Goal: Task Accomplishment & Management: Use online tool/utility

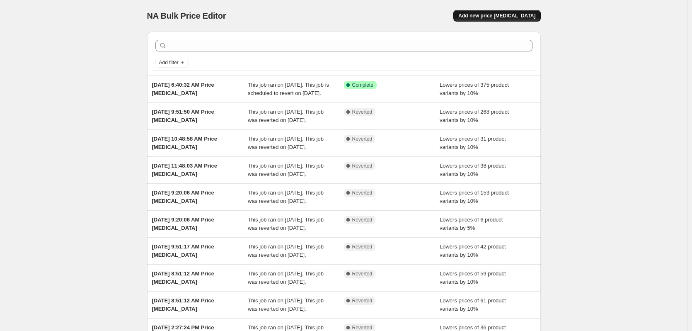
click at [530, 14] on span "Add new price [MEDICAL_DATA]" at bounding box center [496, 15] width 77 height 7
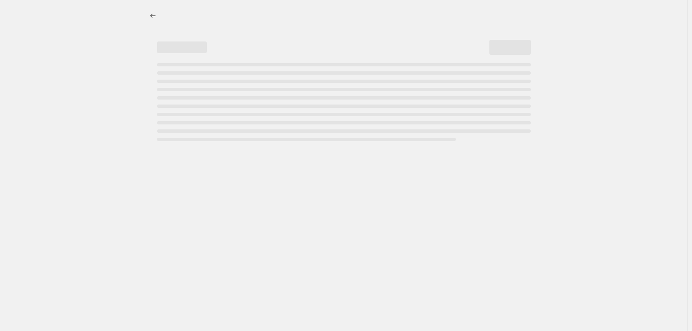
select select "percentage"
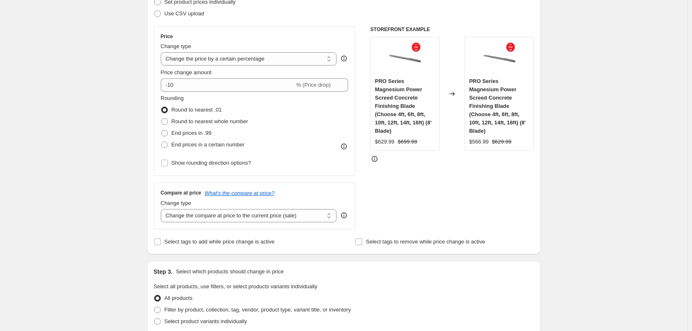
scroll to position [166, 0]
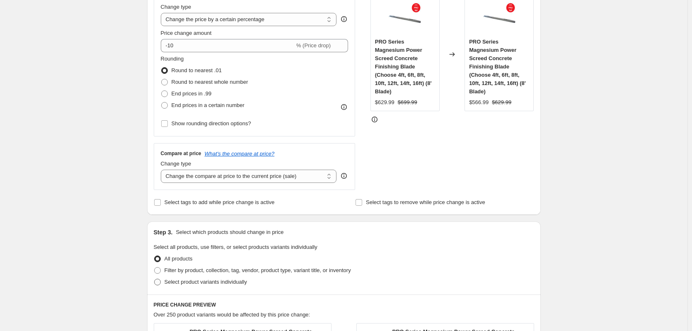
click at [190, 283] on span "Select product variants individually" at bounding box center [206, 281] width 82 height 6
click at [155, 279] on input "Select product variants individually" at bounding box center [154, 278] width 0 height 0
radio input "true"
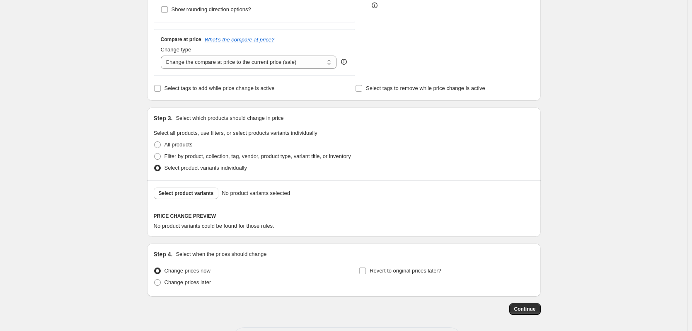
scroll to position [290, 0]
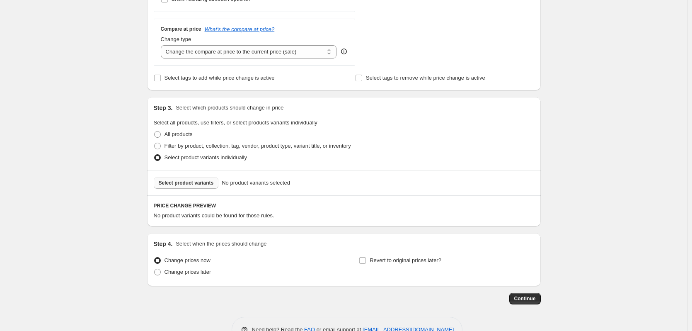
click at [200, 181] on span "Select product variants" at bounding box center [186, 182] width 55 height 7
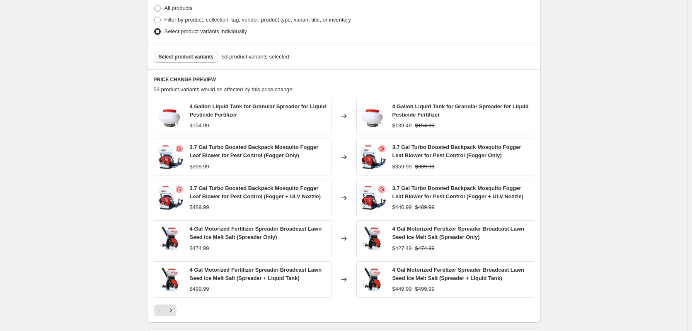
scroll to position [414, 0]
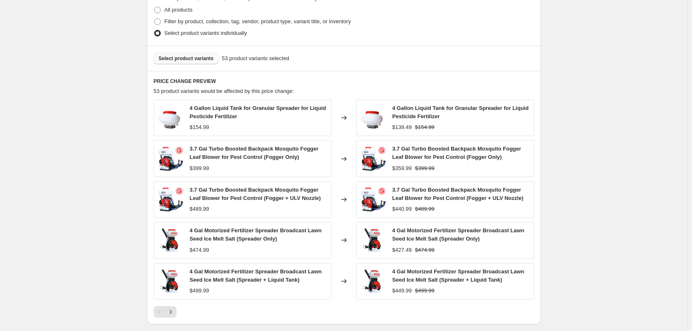
click at [194, 59] on span "Select product variants" at bounding box center [186, 58] width 55 height 7
click at [199, 65] on div "Select product variants 54 product variants selected" at bounding box center [344, 58] width 394 height 25
click at [200, 59] on span "Select product variants" at bounding box center [186, 58] width 55 height 7
click at [172, 61] on span "Select product variants" at bounding box center [186, 58] width 55 height 7
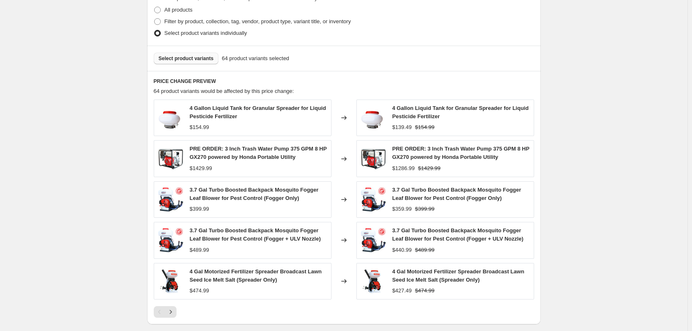
click at [207, 61] on span "Select product variants" at bounding box center [186, 58] width 55 height 7
click at [200, 62] on span "Select product variants" at bounding box center [186, 58] width 55 height 7
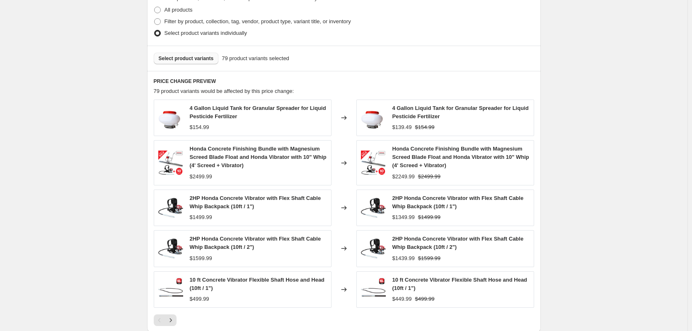
click at [172, 57] on span "Select product variants" at bounding box center [186, 58] width 55 height 7
click at [201, 60] on span "Select product variants" at bounding box center [186, 58] width 55 height 7
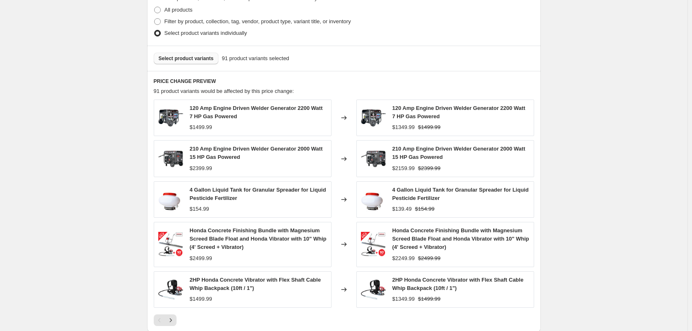
click at [195, 58] on span "Select product variants" at bounding box center [186, 58] width 55 height 7
click at [200, 59] on span "Select product variants" at bounding box center [186, 58] width 55 height 7
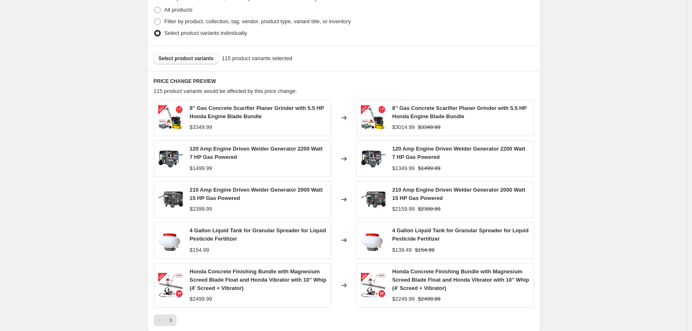
click at [201, 58] on span "Select product variants" at bounding box center [186, 58] width 55 height 7
click at [200, 59] on span "Select product variants" at bounding box center [186, 58] width 55 height 7
click at [196, 59] on span "Select product variants" at bounding box center [186, 58] width 55 height 7
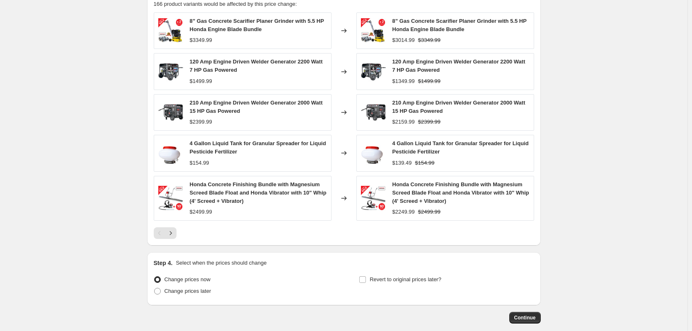
scroll to position [545, 0]
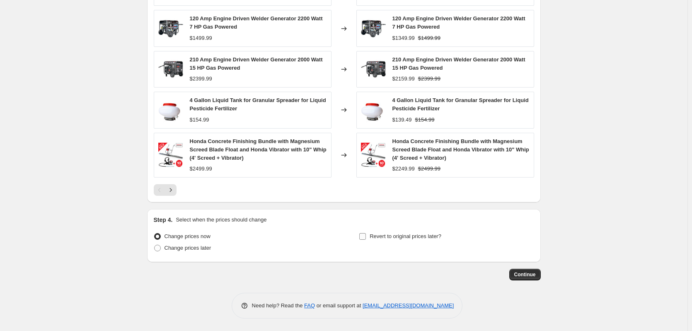
click at [365, 235] on input "Revert to original prices later?" at bounding box center [362, 236] width 7 height 7
checkbox input "true"
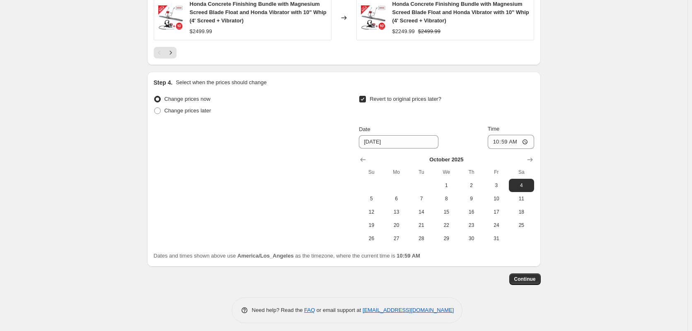
scroll to position [687, 0]
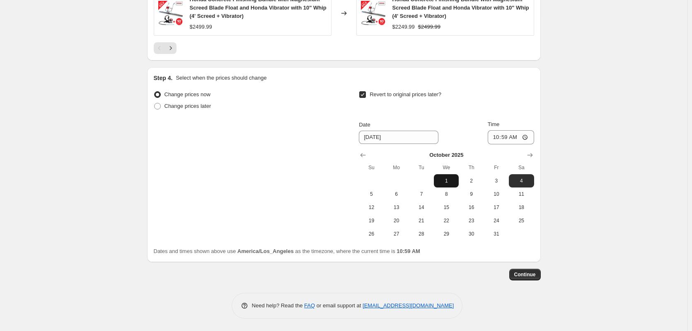
click at [448, 182] on span "1" at bounding box center [446, 180] width 18 height 7
type input "[DATE]"
click at [499, 137] on input "10:59" at bounding box center [511, 137] width 46 height 14
click at [367, 152] on icon "Show previous month, September 2025" at bounding box center [363, 155] width 8 height 8
click at [533, 156] on icon "Show next month, October 2025" at bounding box center [530, 155] width 8 height 8
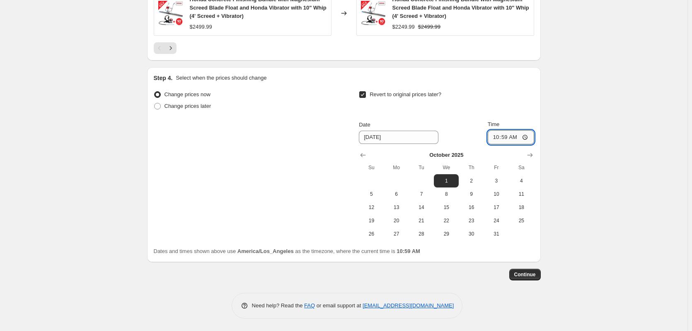
click at [500, 138] on input "10:59" at bounding box center [511, 137] width 46 height 14
type input "00:00"
click at [530, 273] on span "Continue" at bounding box center [525, 274] width 22 height 7
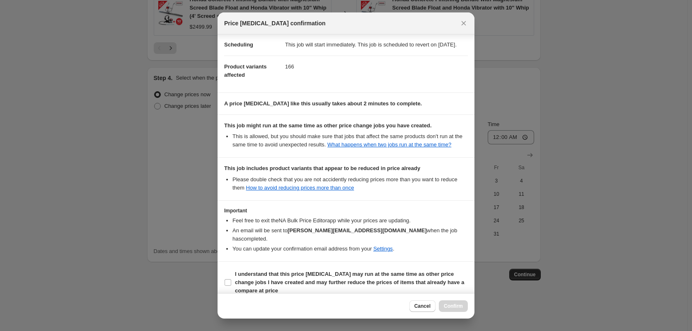
scroll to position [77, 0]
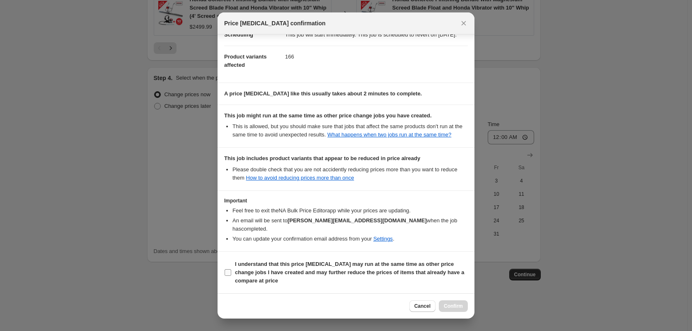
click at [293, 264] on b "I understand that this price [MEDICAL_DATA] may run at the same time as other p…" at bounding box center [349, 272] width 229 height 23
click at [231, 269] on input "I understand that this price [MEDICAL_DATA] may run at the same time as other p…" at bounding box center [228, 272] width 7 height 7
checkbox input "true"
click at [460, 309] on button "Confirm" at bounding box center [453, 306] width 29 height 12
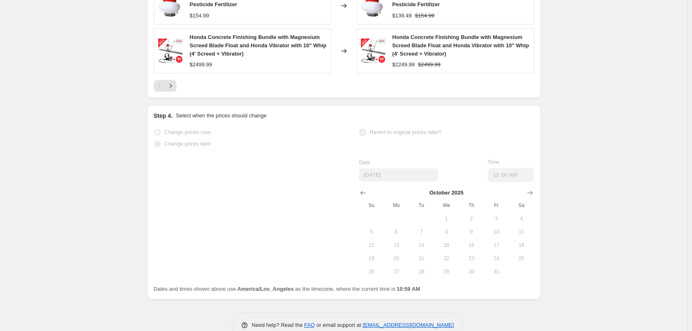
scroll to position [708, 0]
select select "percentage"
